Goal: Find specific page/section: Find specific page/section

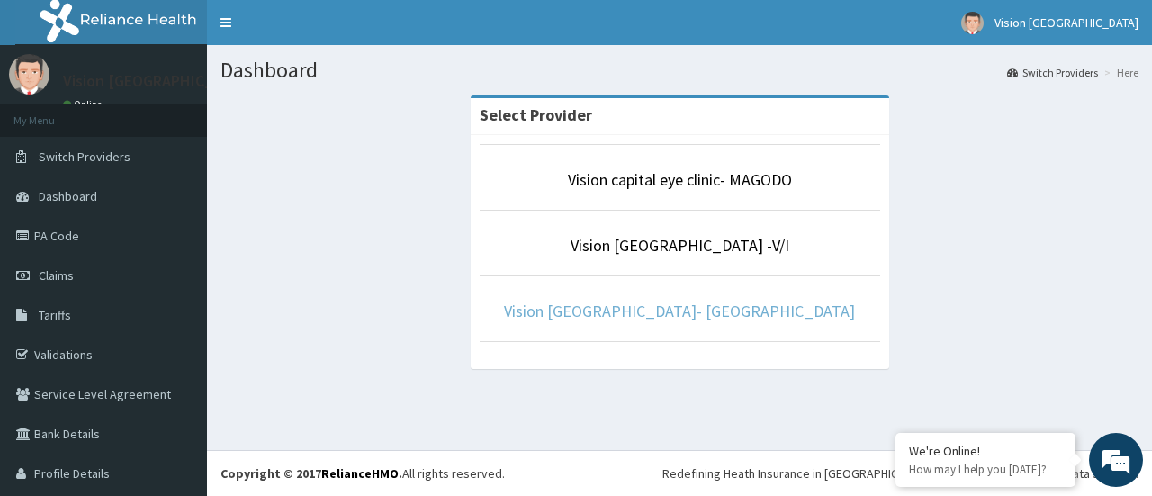
click at [724, 309] on link "Vision [GEOGRAPHIC_DATA]- [GEOGRAPHIC_DATA]" at bounding box center [679, 311] width 351 height 21
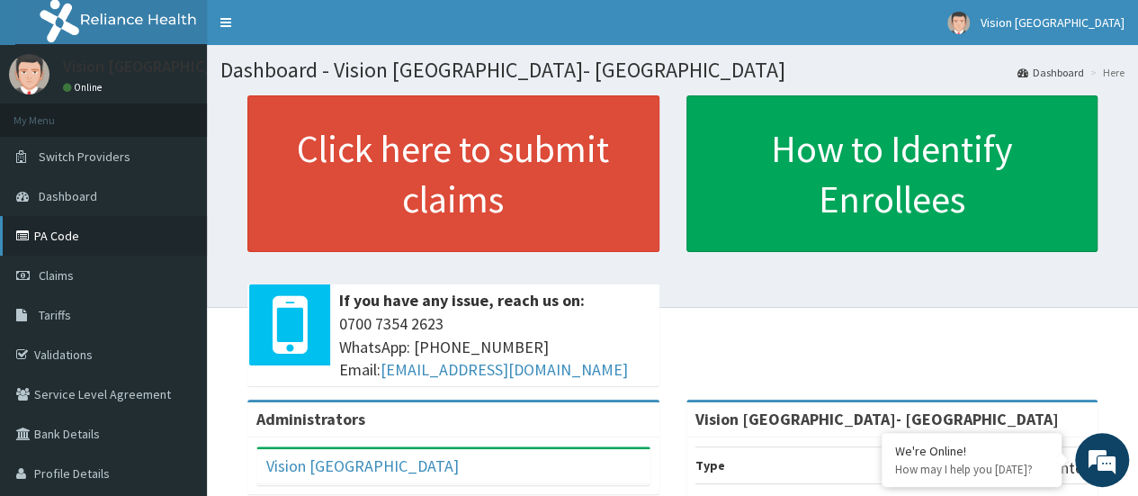
click at [63, 241] on link "PA Code" at bounding box center [103, 236] width 207 height 40
